Goal: Task Accomplishment & Management: Manage account settings

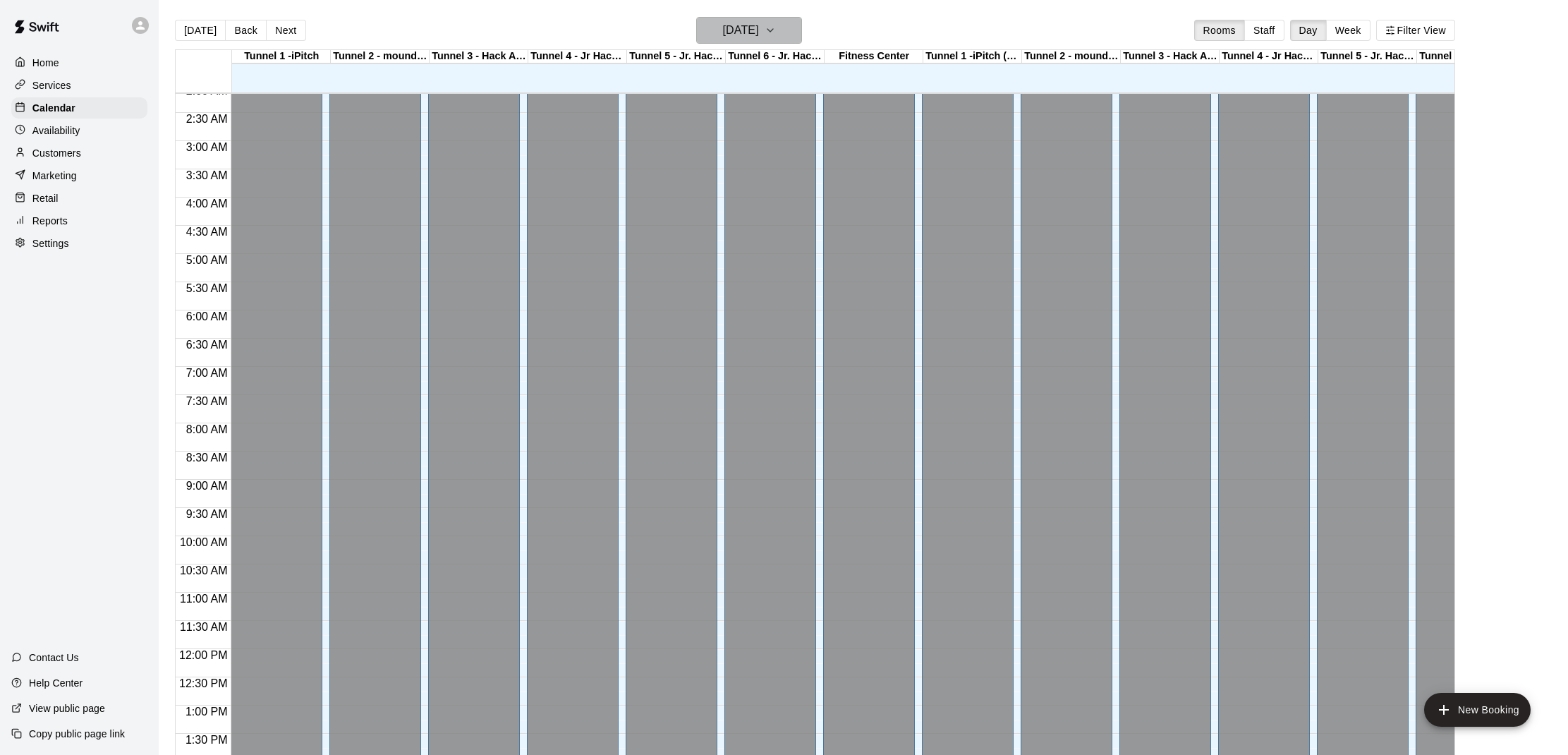
click at [758, 34] on h6 "[DATE]" at bounding box center [740, 30] width 36 height 20
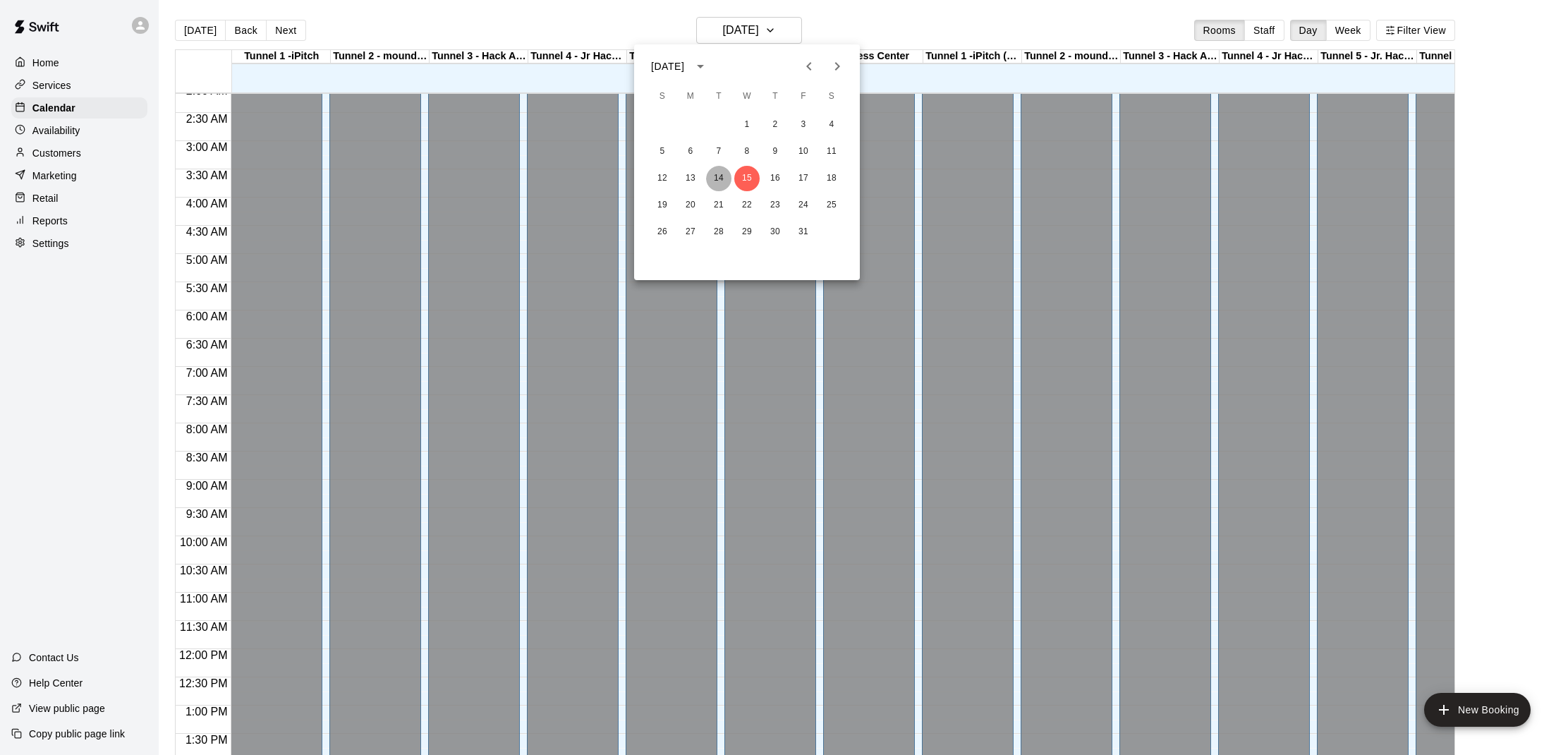
click at [717, 173] on button "14" at bounding box center [719, 178] width 25 height 25
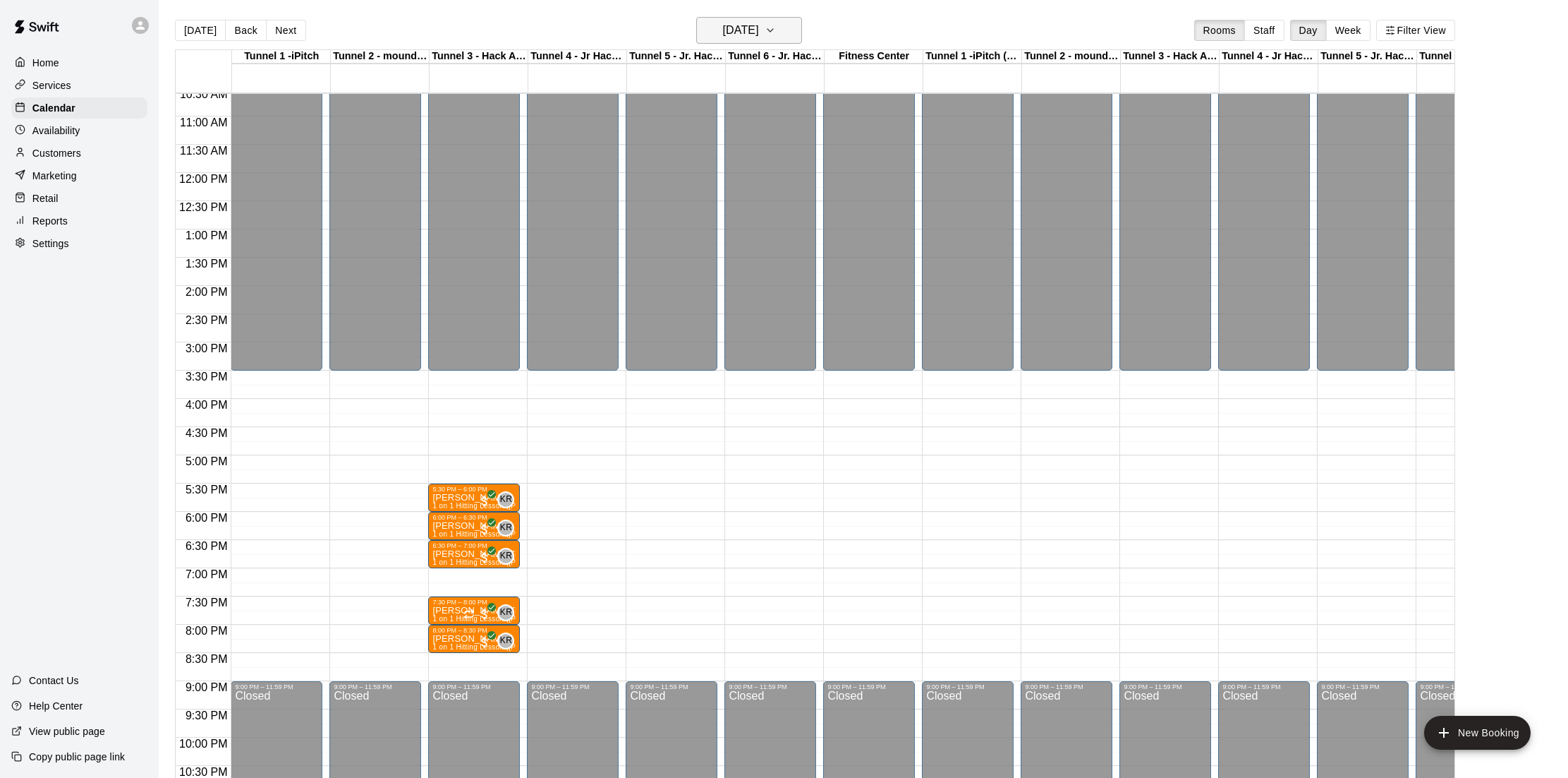
click at [722, 34] on h6 "[DATE]" at bounding box center [740, 30] width 36 height 20
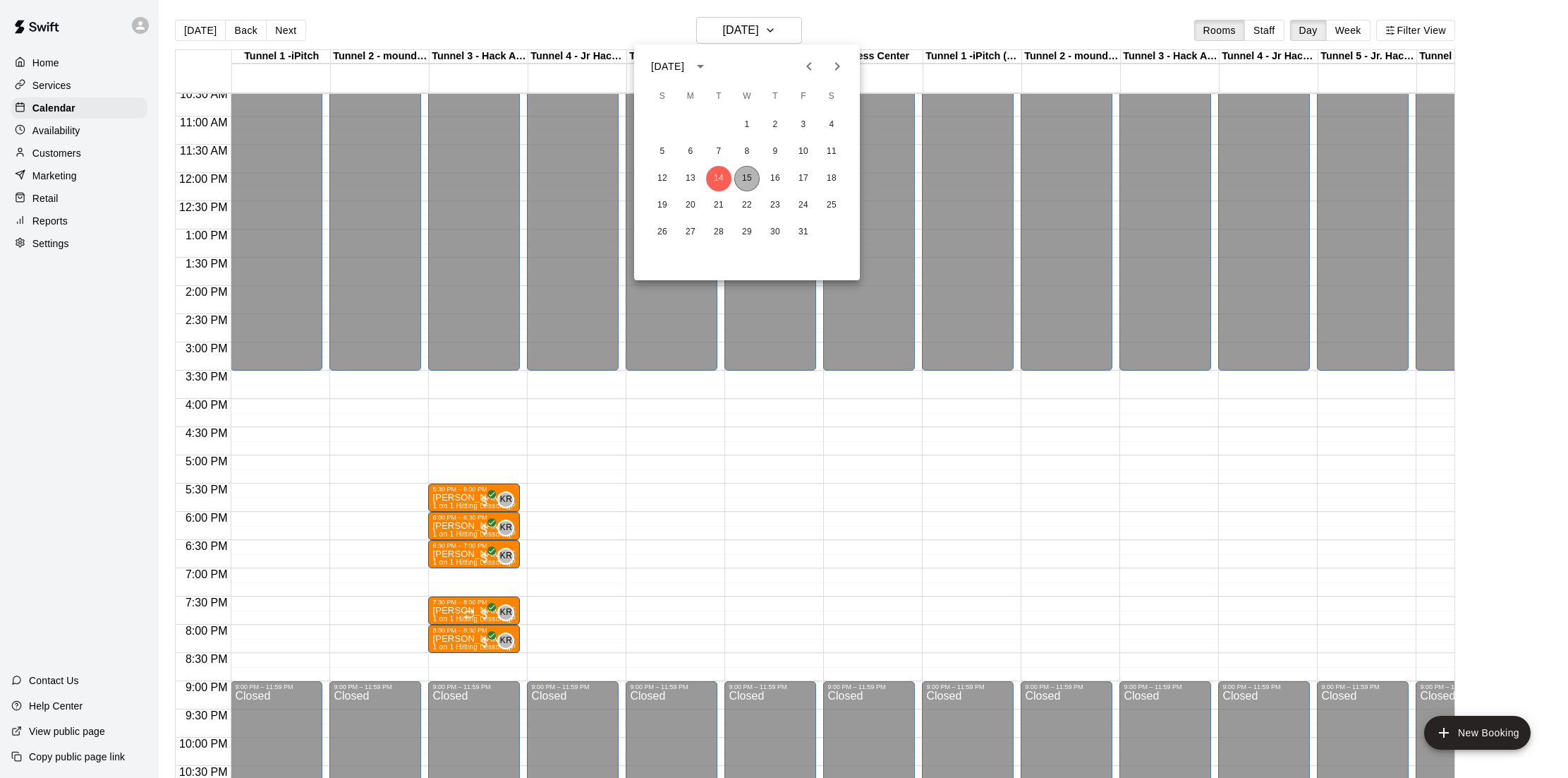
click at [739, 176] on button "15" at bounding box center [747, 179] width 25 height 25
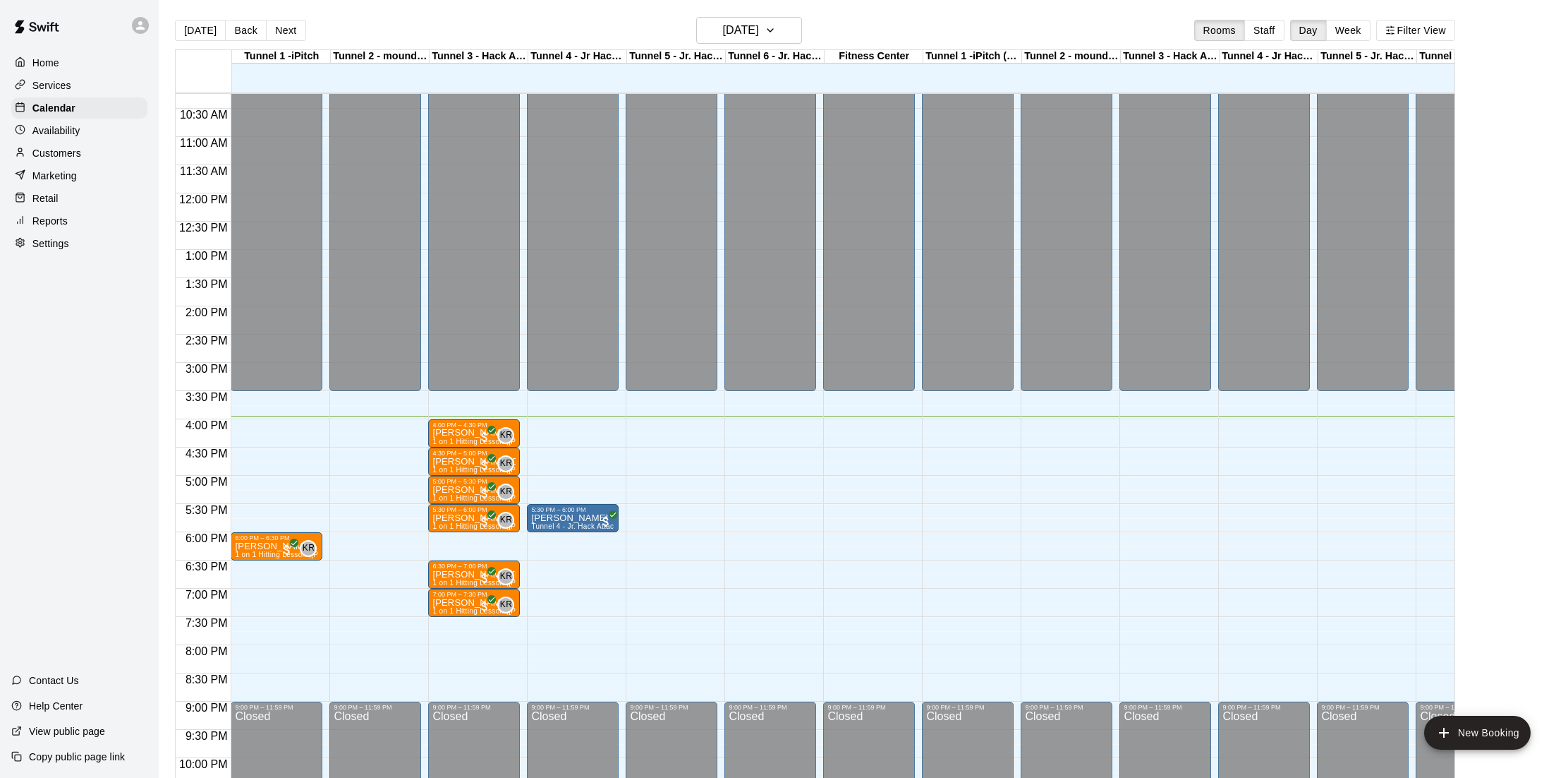
click at [444, 433] on p "[PERSON_NAME]" at bounding box center [474, 433] width 83 height 0
drag, startPoint x: 59, startPoint y: 20, endPoint x: 441, endPoint y: 470, distance: 590.3
click at [441, 470] on button "edit" at bounding box center [448, 481] width 28 height 28
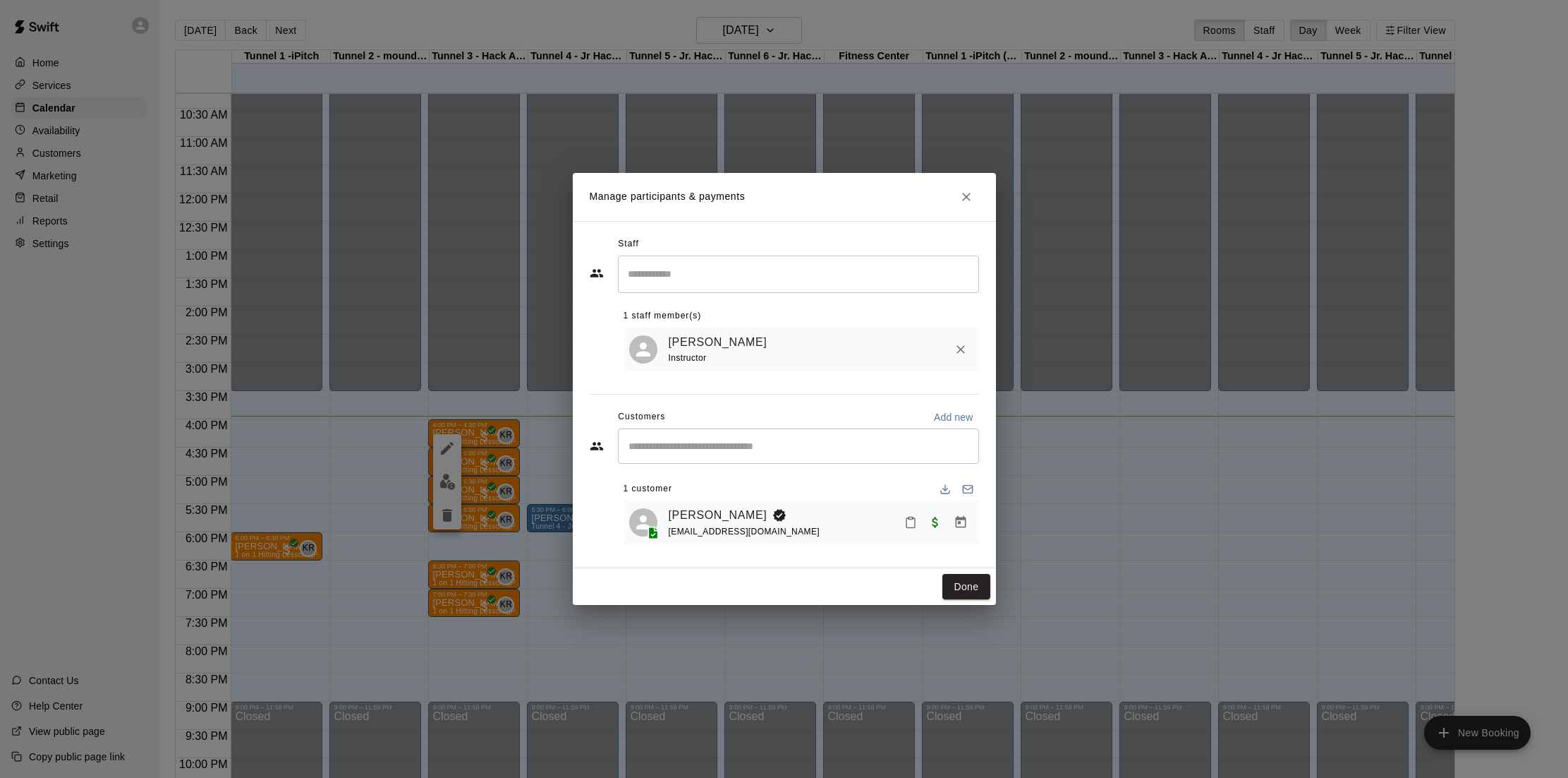
drag, startPoint x: 441, startPoint y: 470, endPoint x: 913, endPoint y: 512, distance: 473.9
click at [913, 512] on button "Mark attendance" at bounding box center [910, 522] width 24 height 24
drag, startPoint x: 913, startPoint y: 512, endPoint x: 937, endPoint y: 516, distance: 24.3
click at [937, 516] on li "[PERSON_NAME] attended" at bounding box center [992, 521] width 165 height 23
drag, startPoint x: 937, startPoint y: 516, endPoint x: 952, endPoint y: 587, distance: 72.6
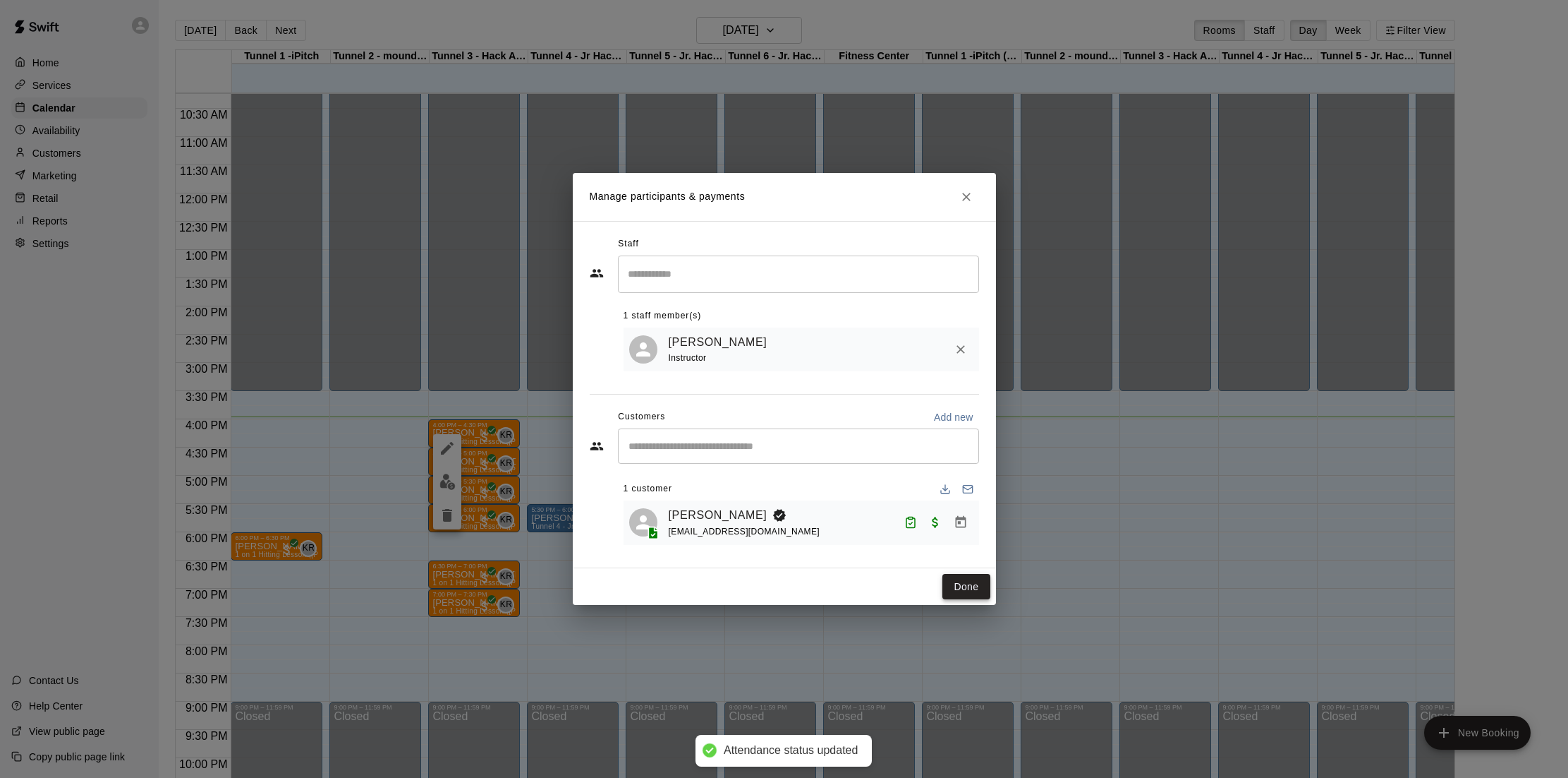
click at [952, 587] on button "Done" at bounding box center [966, 586] width 47 height 26
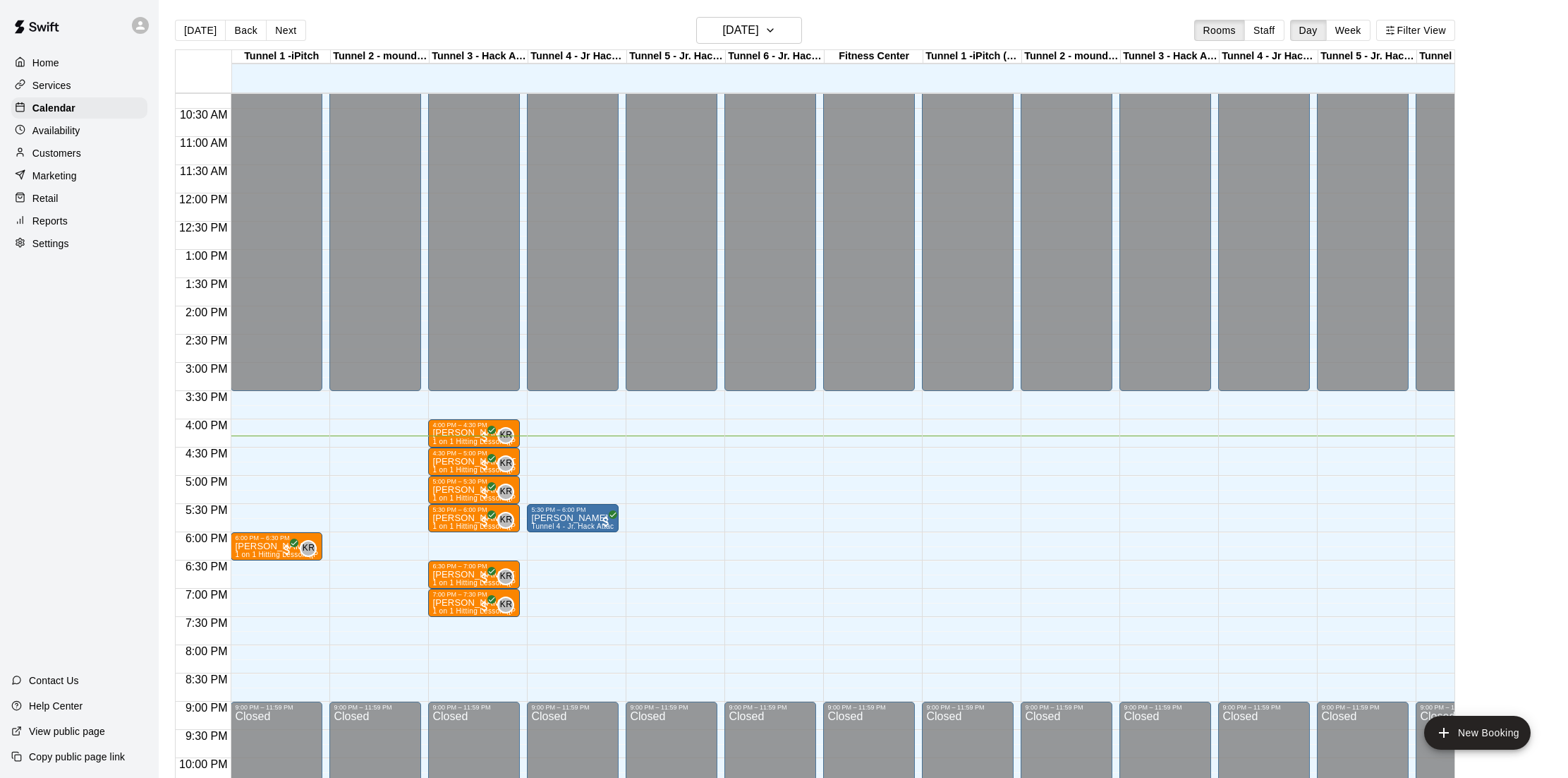
scroll to position [23, 0]
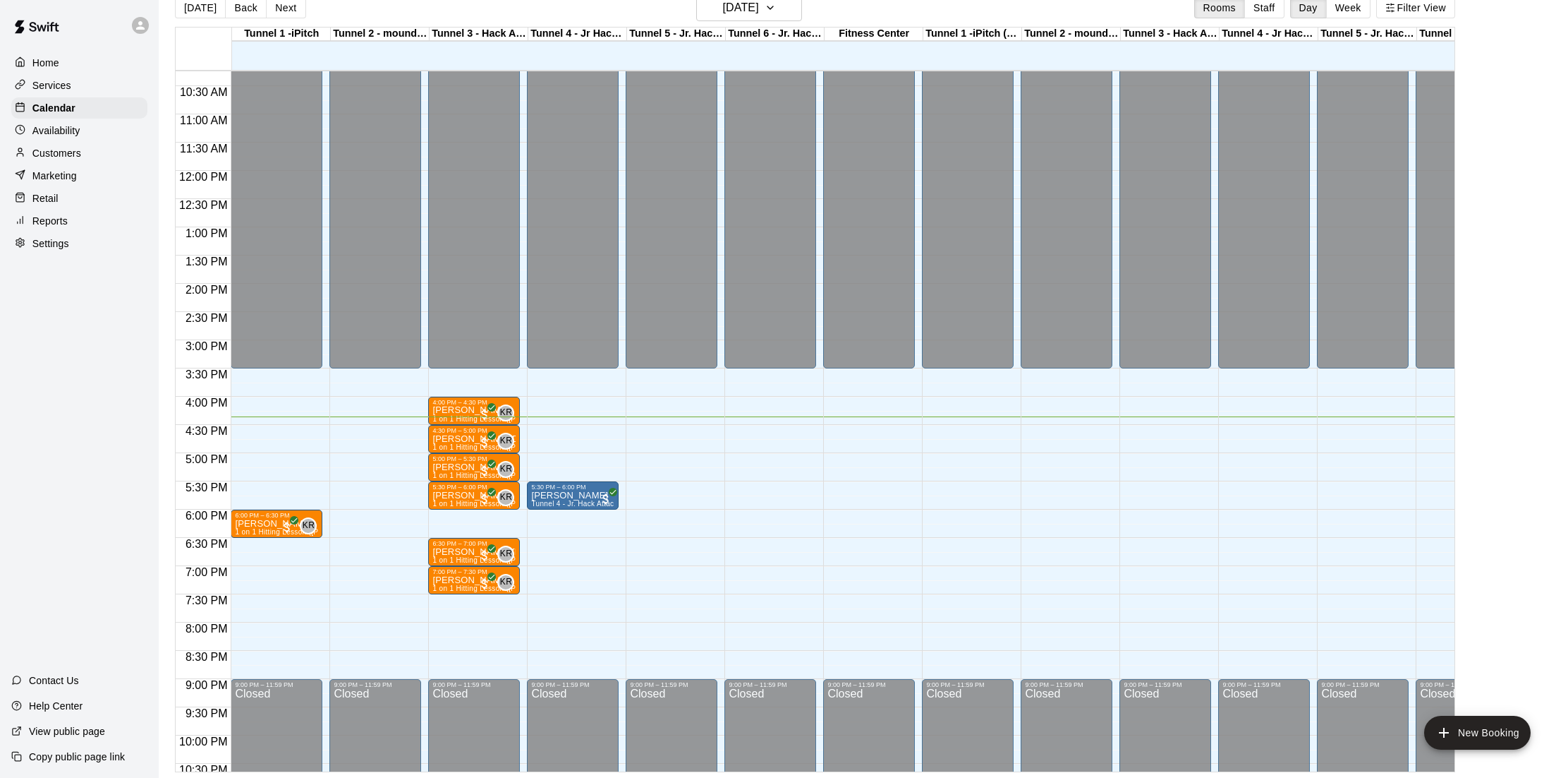
click at [467, 439] on p "[PERSON_NAME][DEMOGRAPHIC_DATA]" at bounding box center [474, 439] width 83 height 0
click at [428, 494] on div at bounding box center [784, 389] width 1568 height 778
click at [448, 490] on div "5:30 PM – 6:00 PM" at bounding box center [474, 487] width 83 height 7
drag, startPoint x: 952, startPoint y: 587, endPoint x: 485, endPoint y: 465, distance: 482.7
click at [485, 465] on div at bounding box center [784, 389] width 1568 height 778
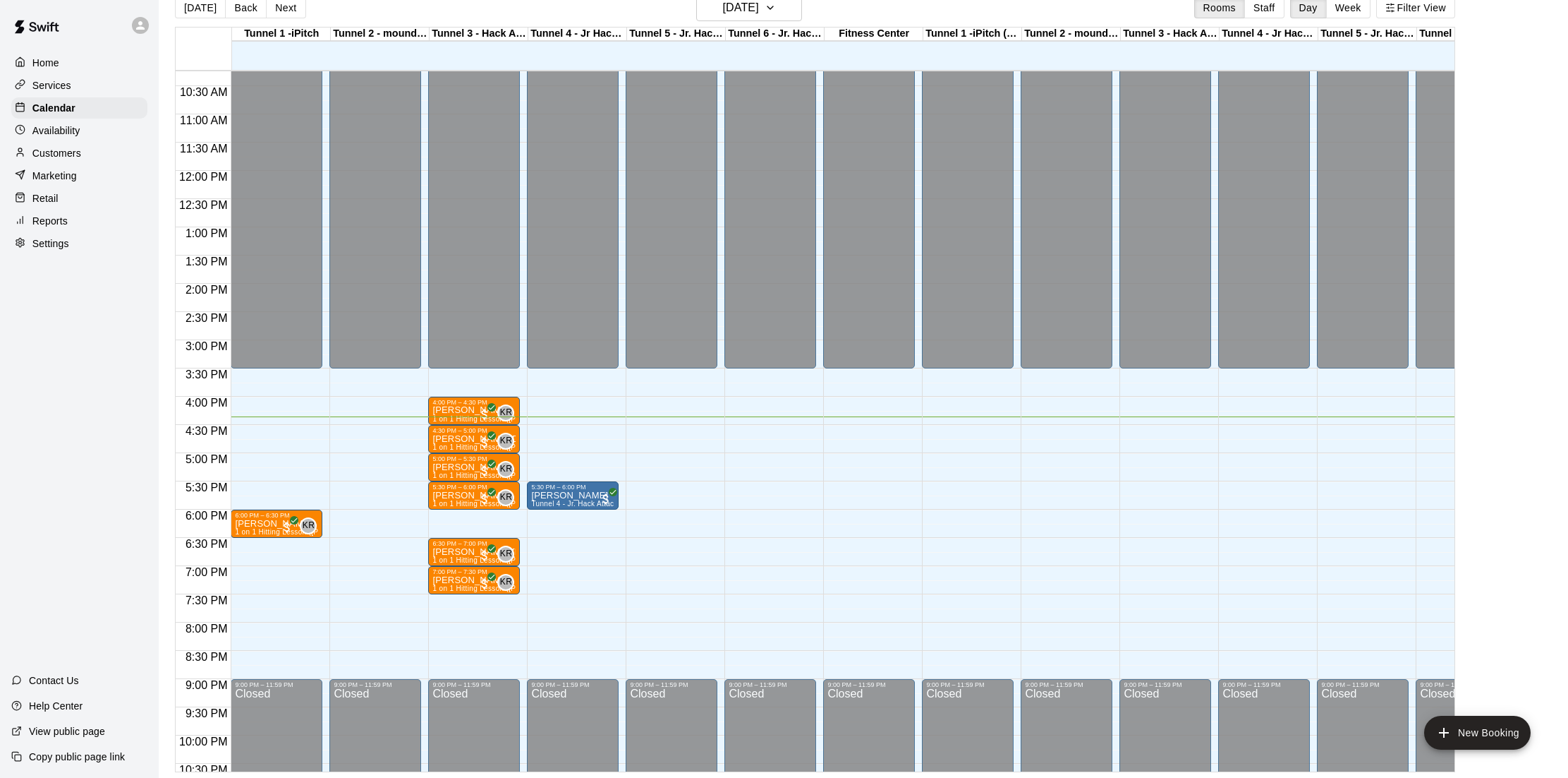
click at [448, 486] on img "edit" at bounding box center [447, 483] width 16 height 16
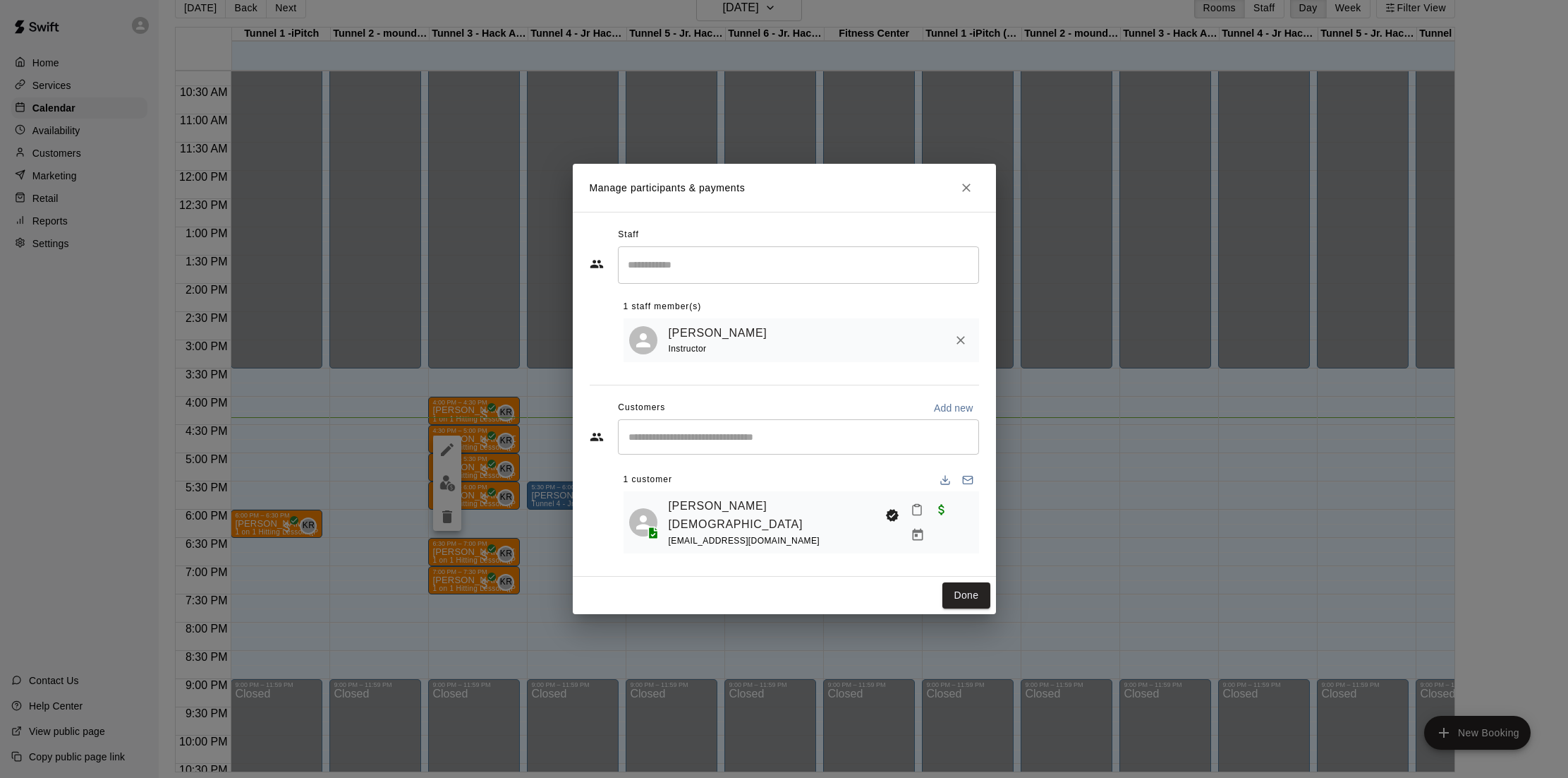
click at [913, 516] on icon "Mark attendance" at bounding box center [917, 509] width 13 height 13
drag, startPoint x: 485, startPoint y: 465, endPoint x: 939, endPoint y: 526, distance: 458.1
click at [939, 526] on icon at bounding box center [933, 526] width 13 height 13
click at [976, 588] on button "Done" at bounding box center [966, 594] width 47 height 26
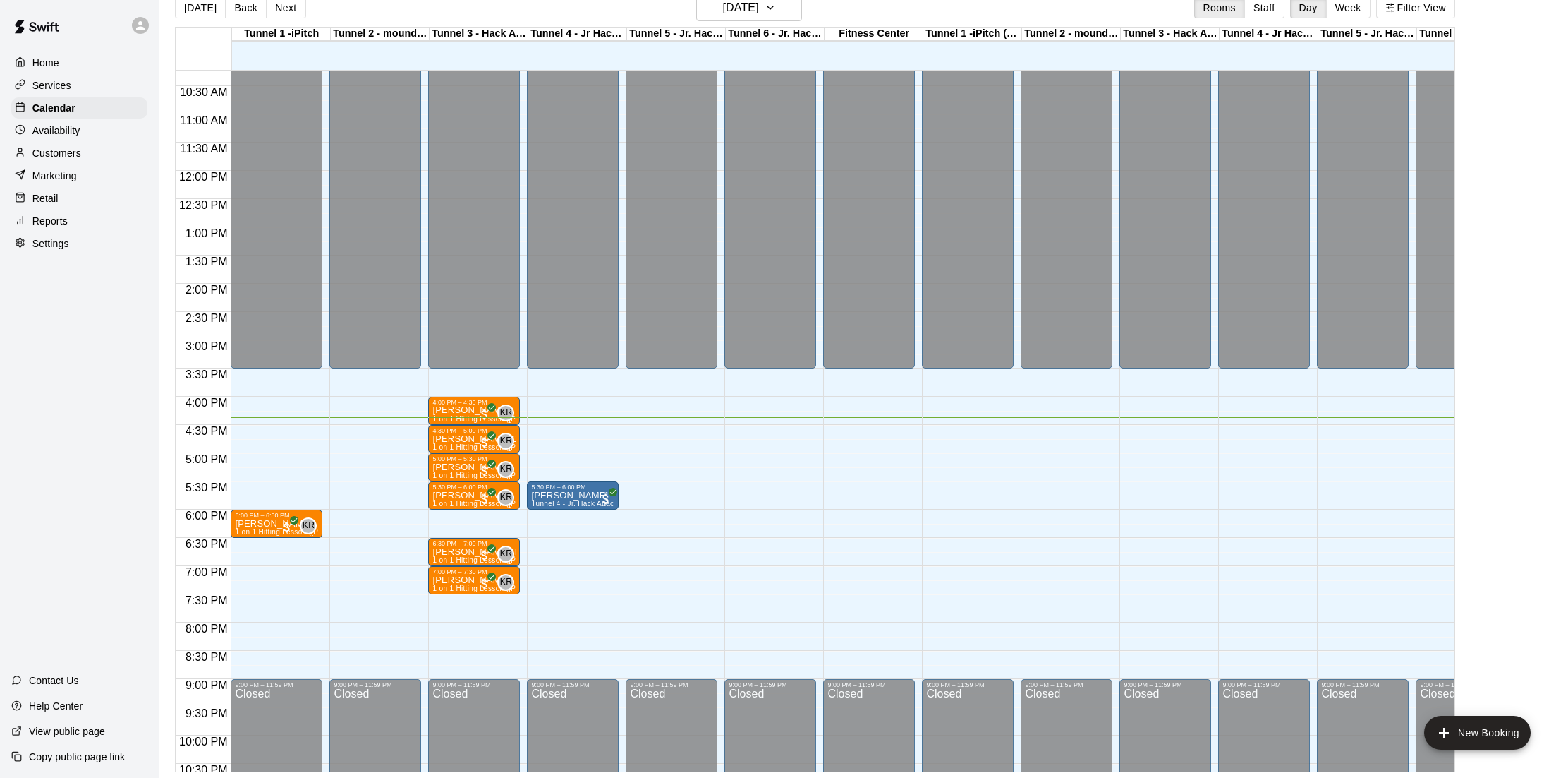
click at [470, 433] on div "4:30 PM – 5:00 PM" at bounding box center [474, 430] width 83 height 7
drag, startPoint x: 939, startPoint y: 526, endPoint x: 655, endPoint y: 418, distance: 303.8
click at [655, 418] on div at bounding box center [784, 389] width 1568 height 778
click at [478, 439] on p "[PERSON_NAME][DEMOGRAPHIC_DATA]" at bounding box center [474, 439] width 83 height 0
click at [450, 493] on img "edit" at bounding box center [447, 487] width 16 height 16
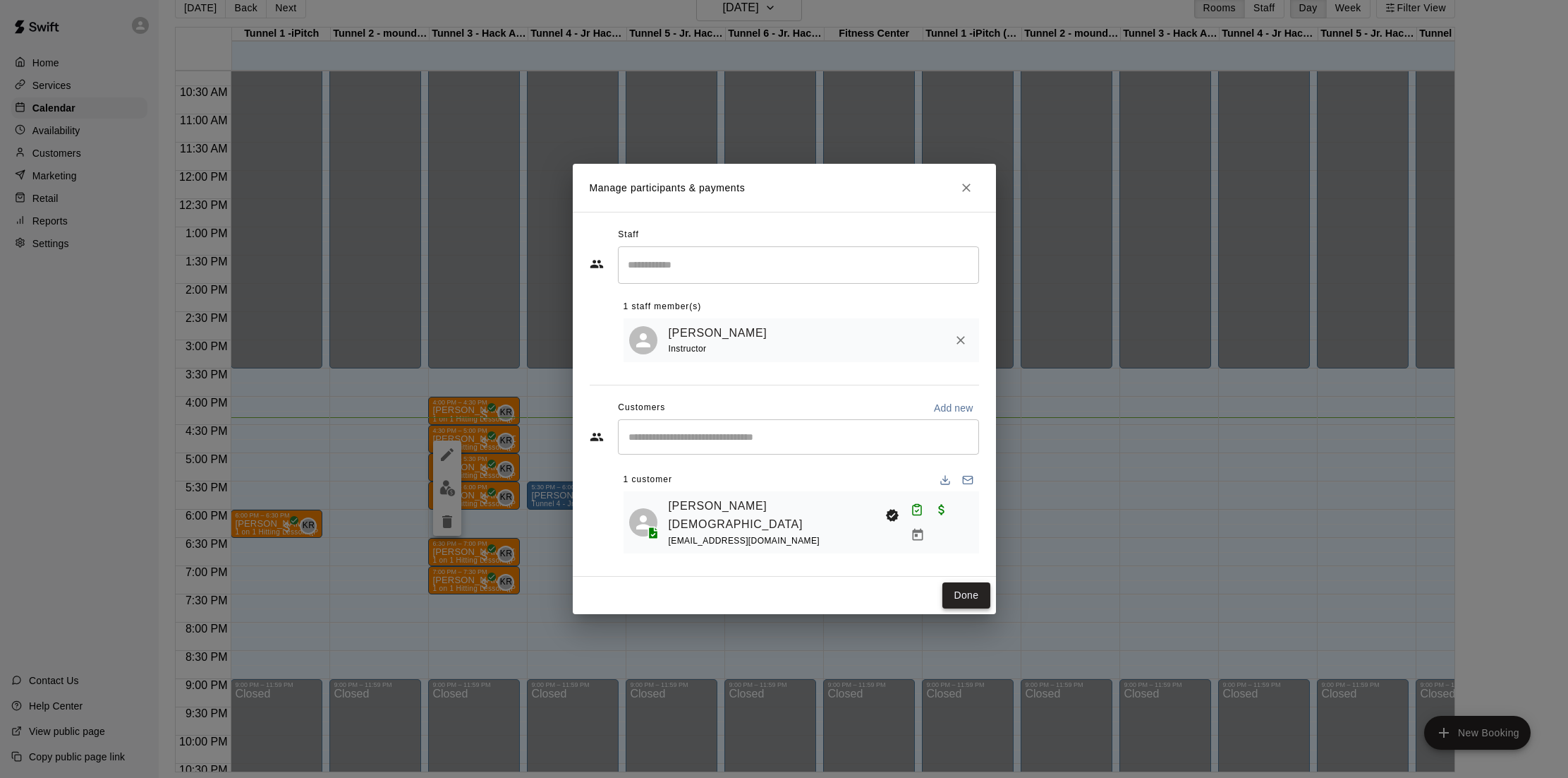
drag, startPoint x: 655, startPoint y: 418, endPoint x: 970, endPoint y: 584, distance: 356.1
click at [970, 584] on button "Done" at bounding box center [966, 594] width 47 height 26
